Goal: Information Seeking & Learning: Learn about a topic

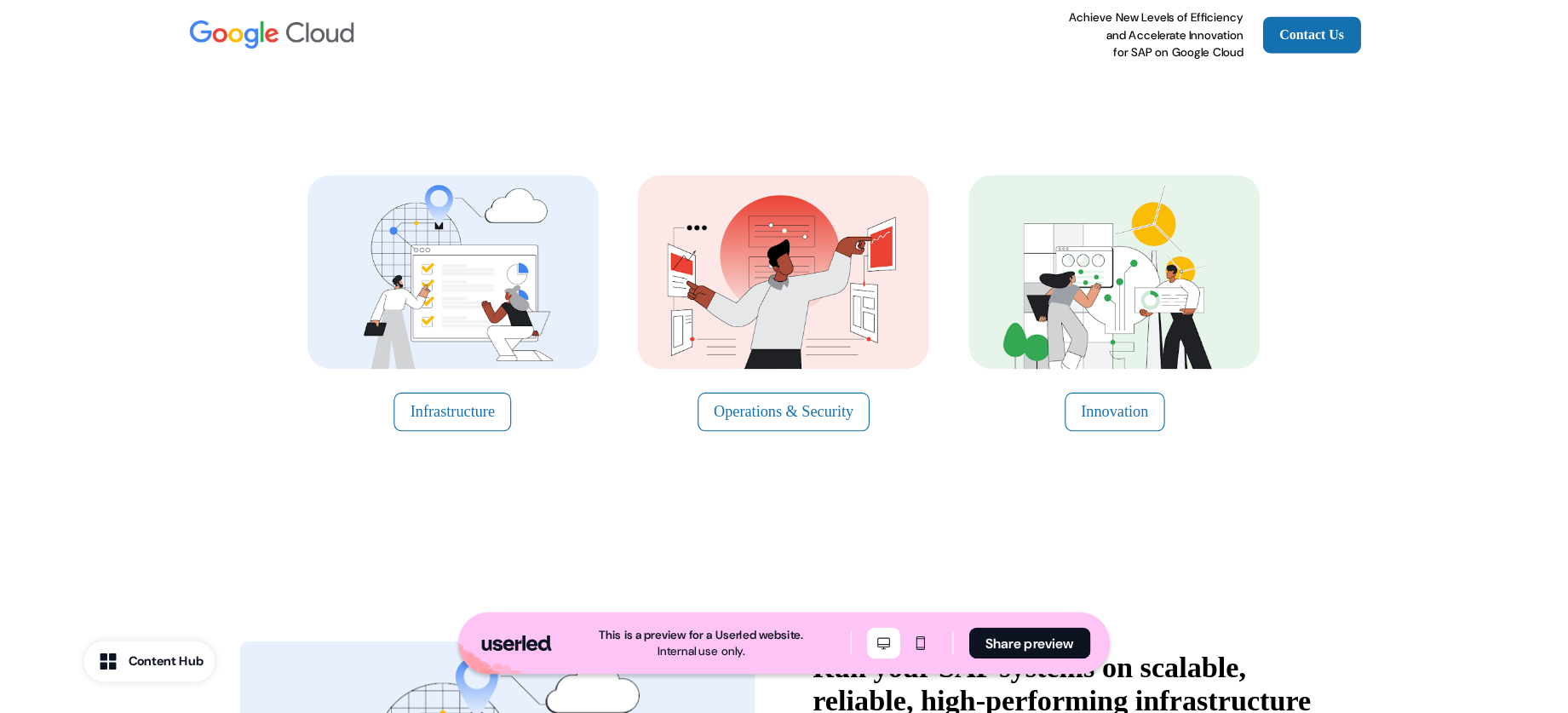
scroll to position [221, 0]
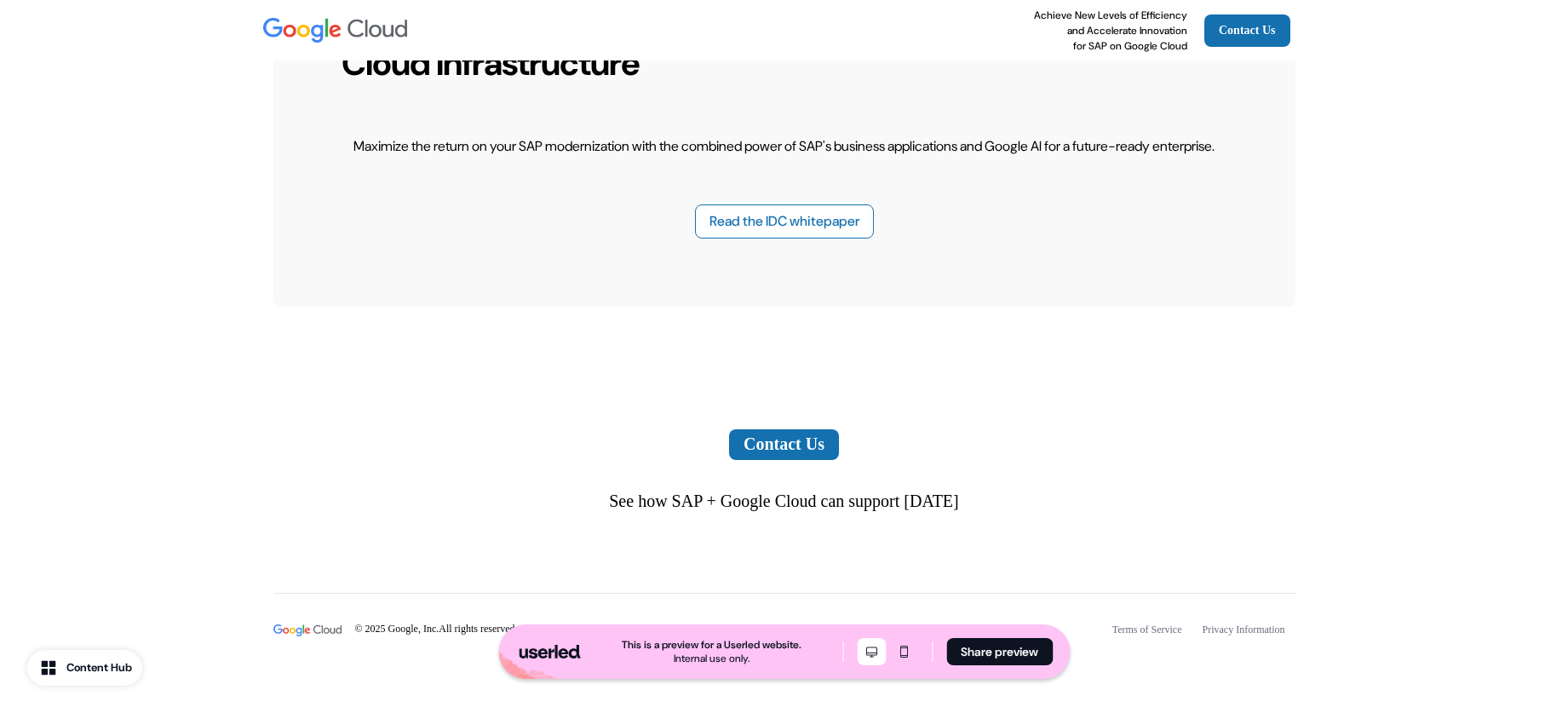
scroll to position [4843, 0]
click at [791, 453] on link "Contact Us" at bounding box center [784, 445] width 110 height 31
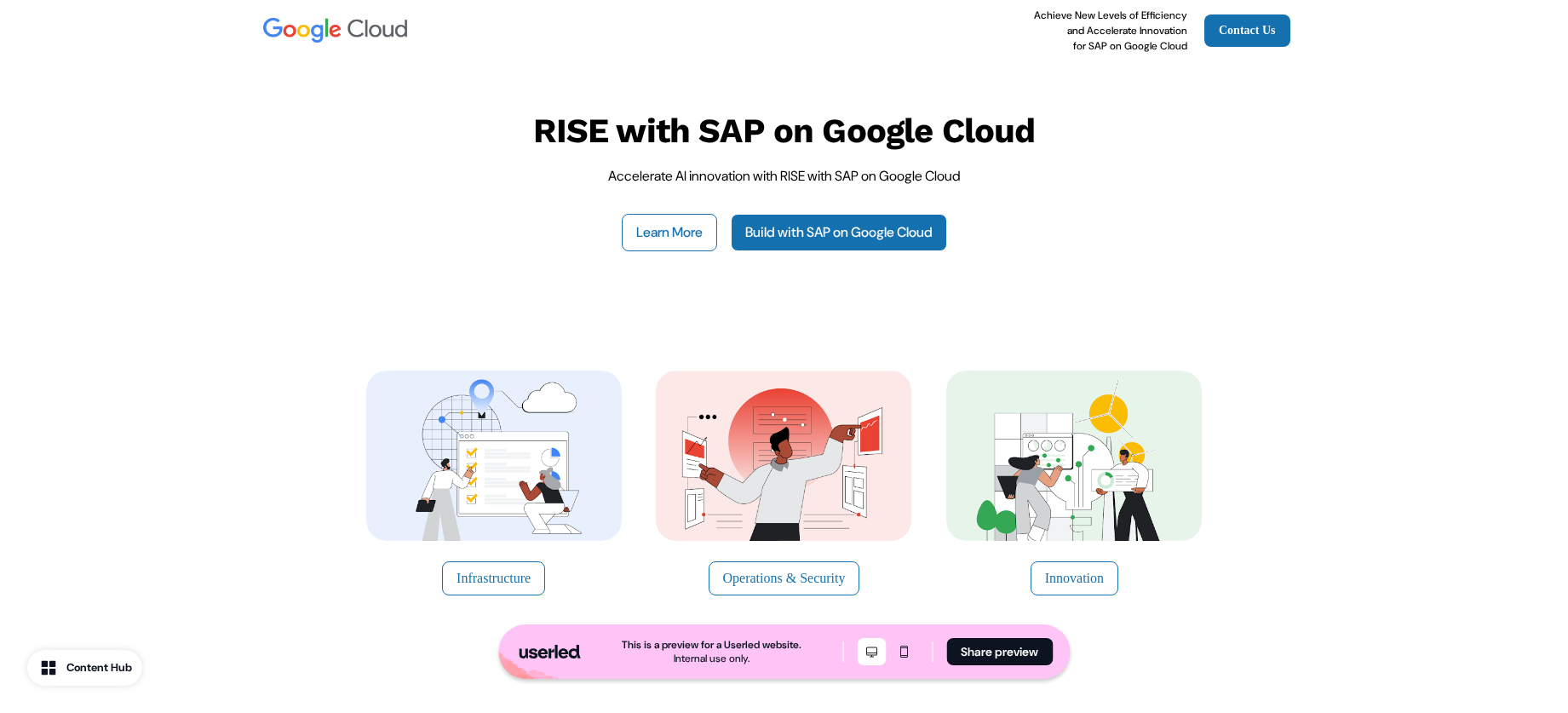
scroll to position [0, 0]
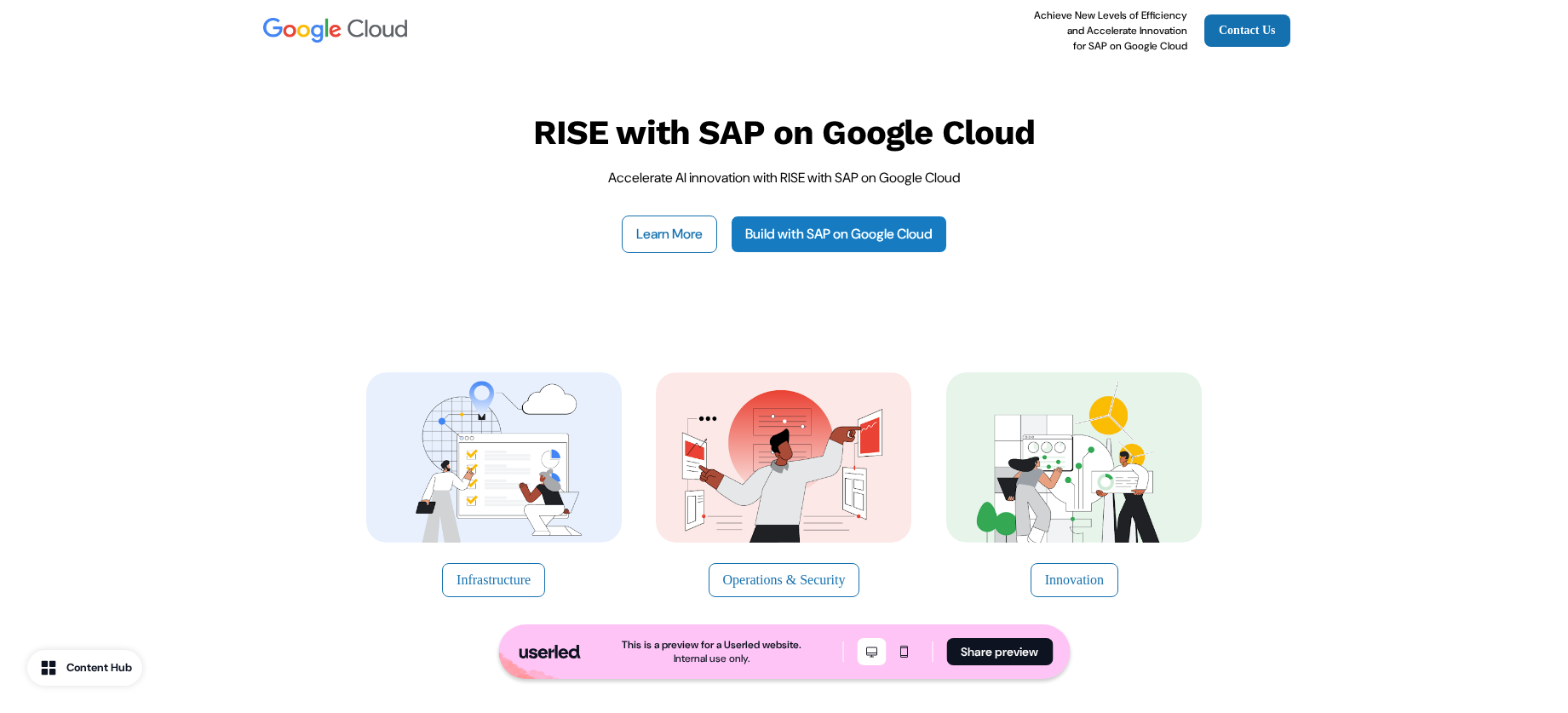
click at [785, 226] on link "Build with SAP on Google Cloud" at bounding box center [839, 234] width 216 height 38
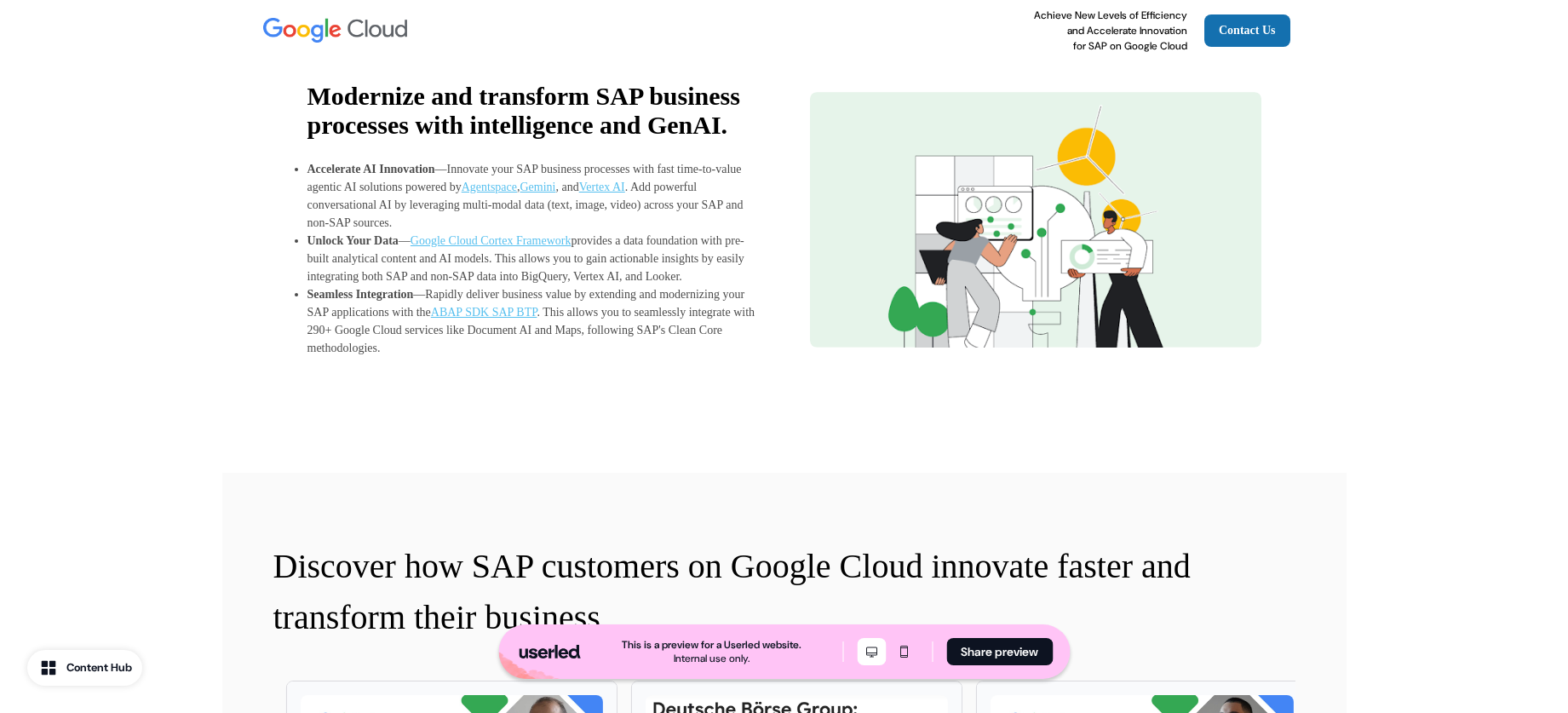
scroll to position [1692, 0]
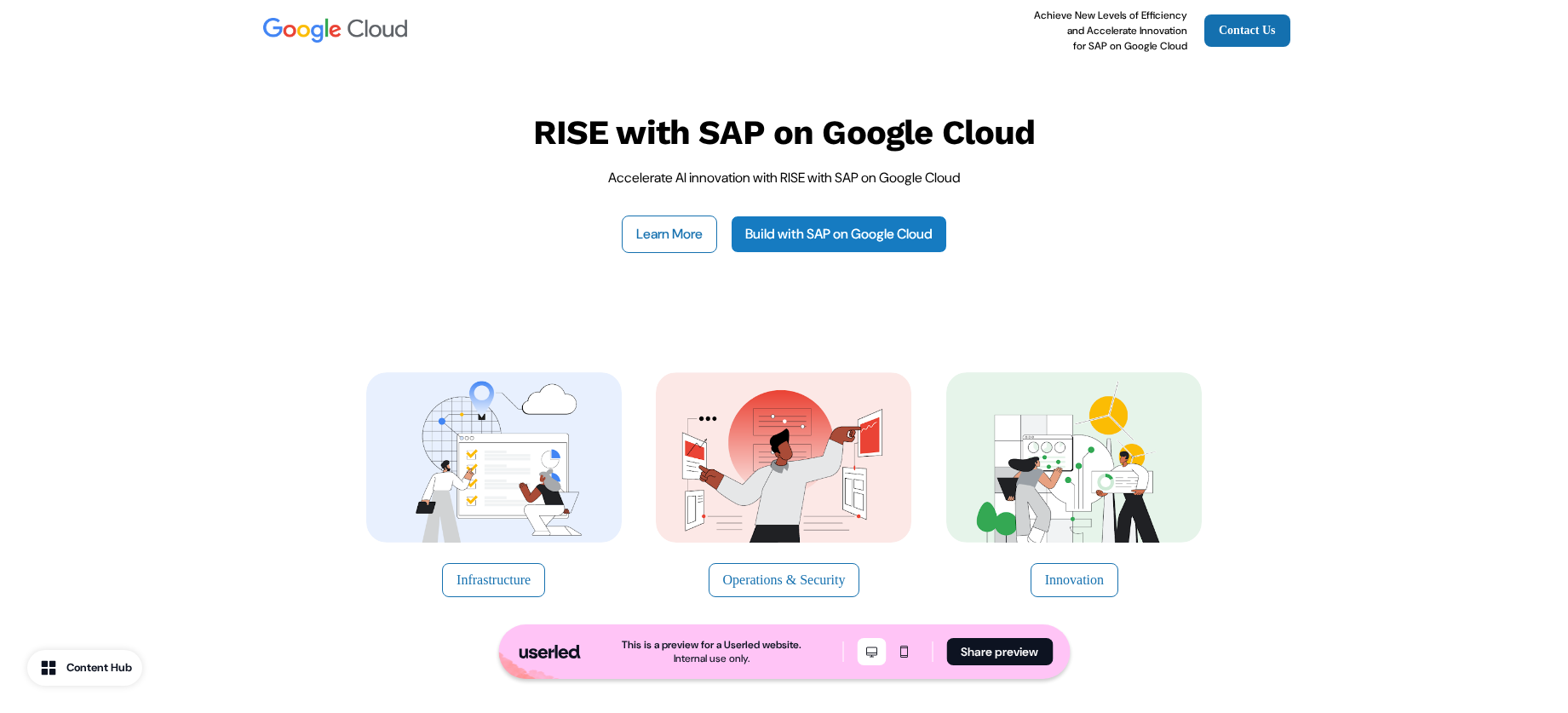
click at [854, 234] on link "Build with SAP on Google Cloud" at bounding box center [839, 234] width 216 height 38
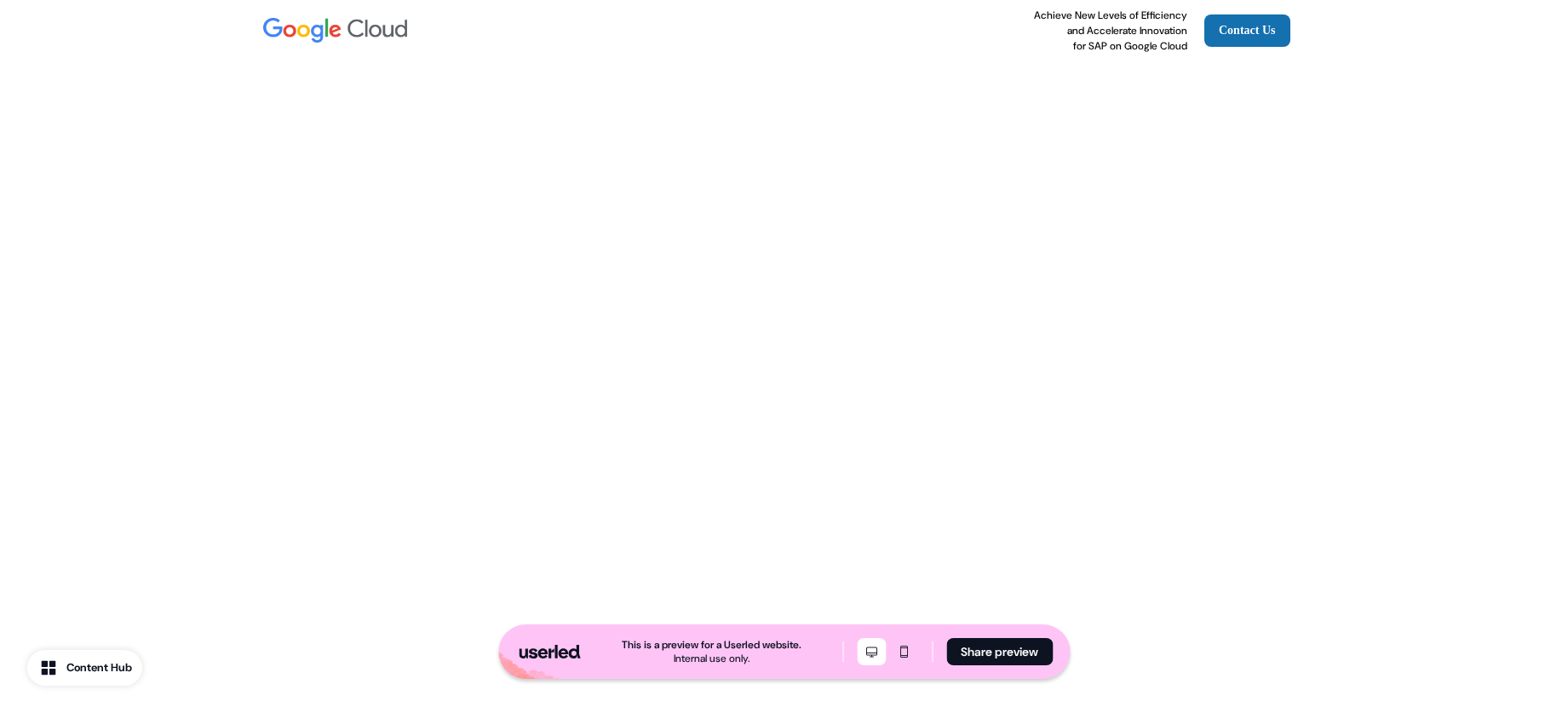
scroll to position [3679, 0]
